Goal: Transaction & Acquisition: Purchase product/service

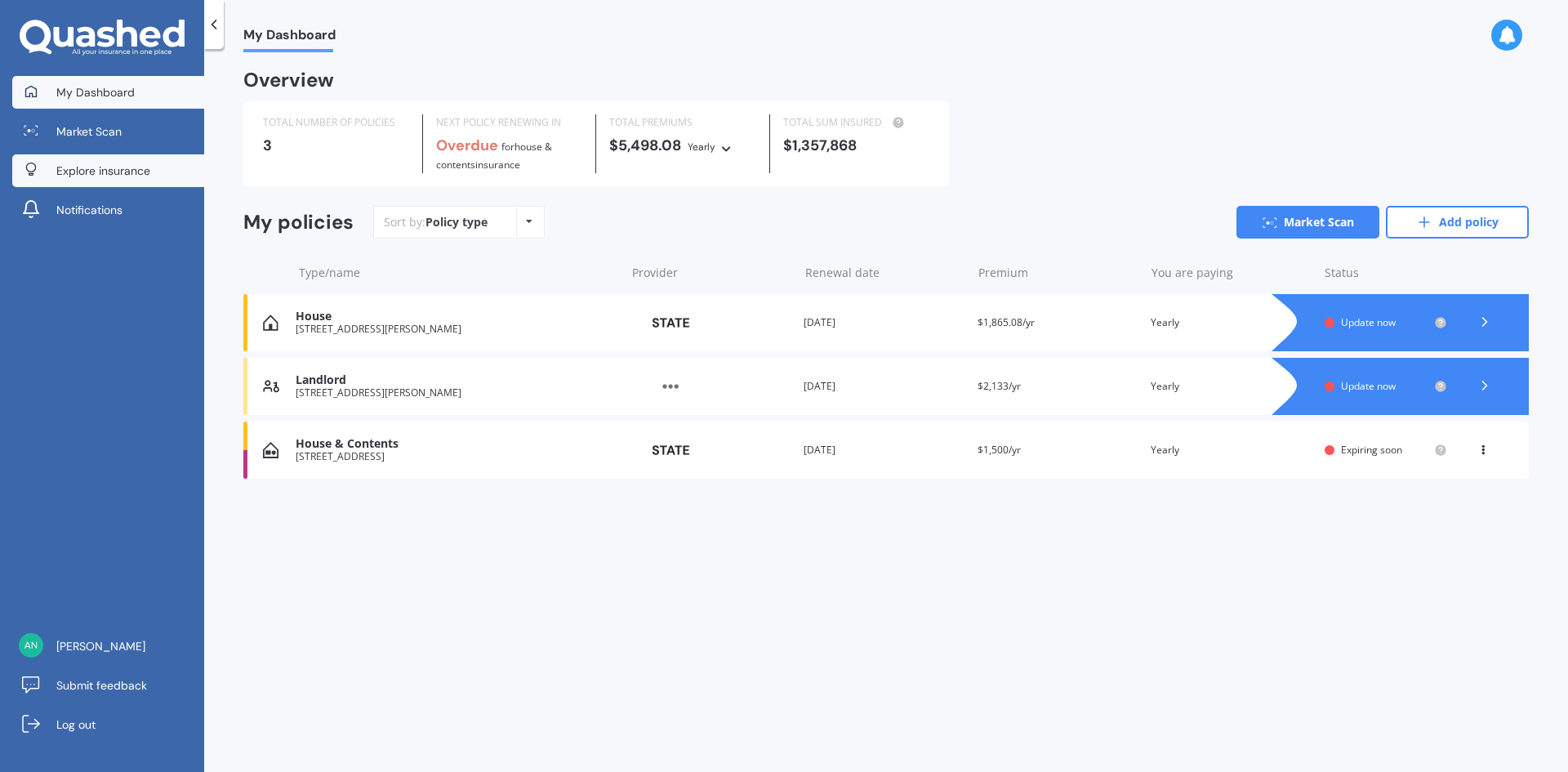
click at [87, 168] on span "Explore insurance" at bounding box center [103, 170] width 94 height 16
